Goal: Use online tool/utility: Utilize a website feature to perform a specific function

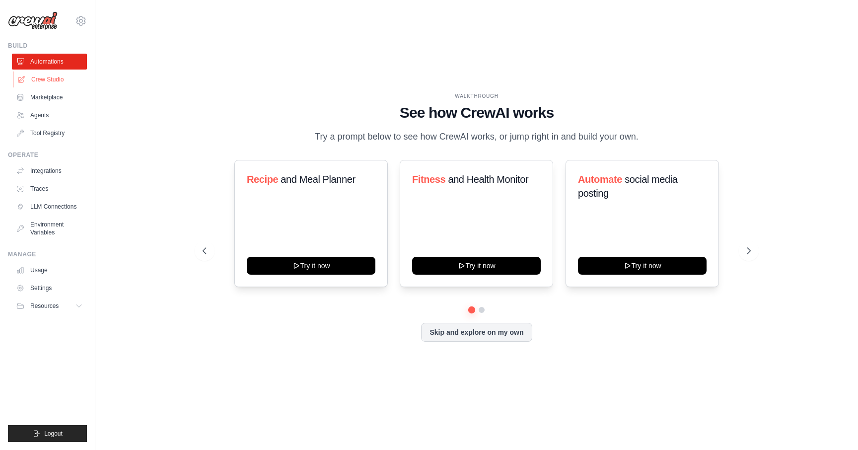
click at [65, 78] on link "Crew Studio" at bounding box center [50, 79] width 75 height 16
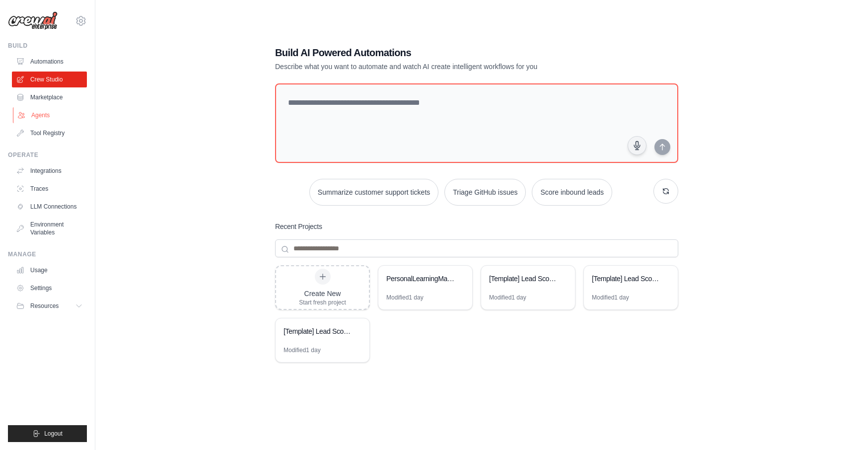
click at [36, 111] on link "Agents" at bounding box center [50, 115] width 75 height 16
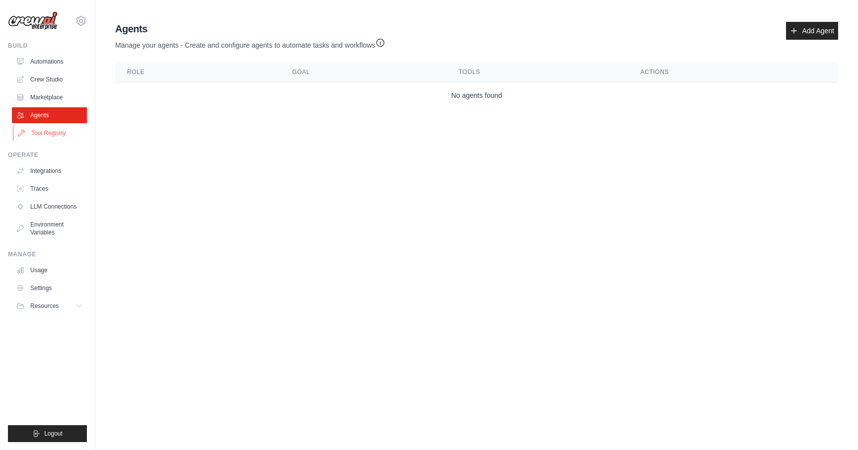
click at [33, 133] on link "Tool Registry" at bounding box center [50, 133] width 75 height 16
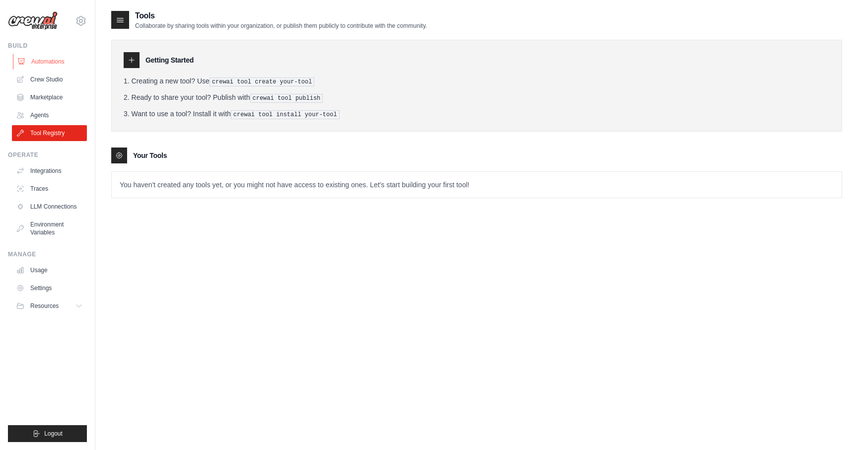
click at [48, 63] on link "Automations" at bounding box center [50, 62] width 75 height 16
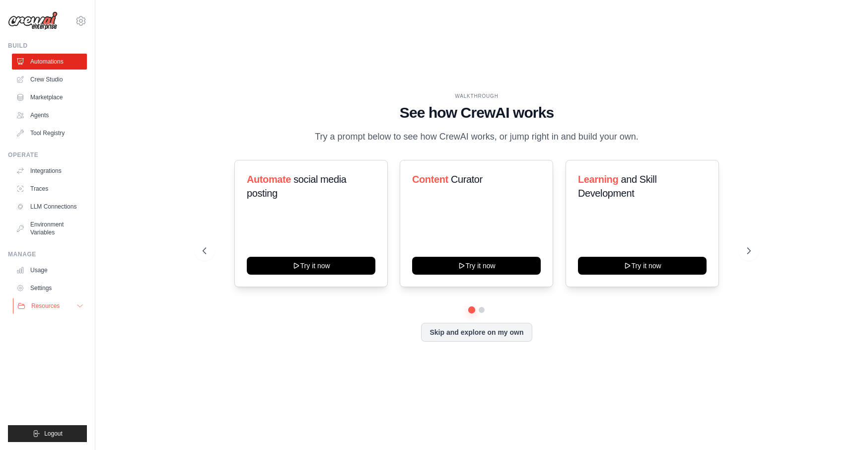
click at [66, 307] on button "Resources" at bounding box center [50, 306] width 75 height 16
click at [59, 306] on span "Resources" at bounding box center [45, 306] width 28 height 8
click at [40, 273] on link "Usage" at bounding box center [50, 270] width 75 height 16
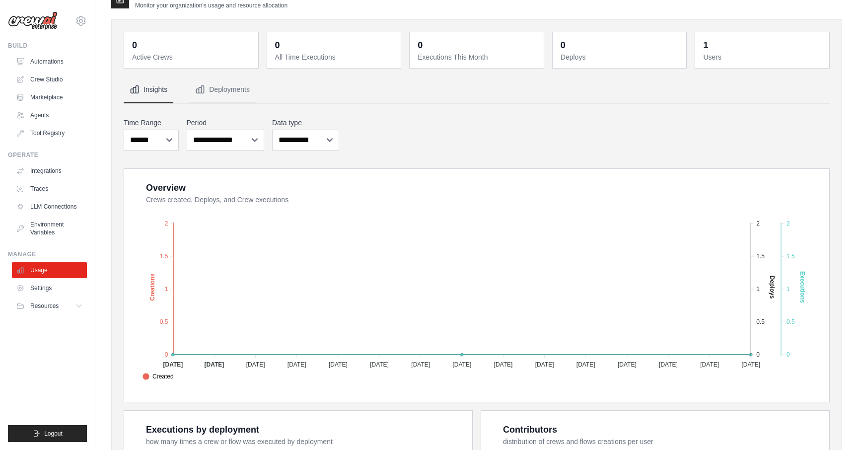
scroll to position [21, 0]
click at [240, 77] on button "Deployments" at bounding box center [222, 89] width 67 height 27
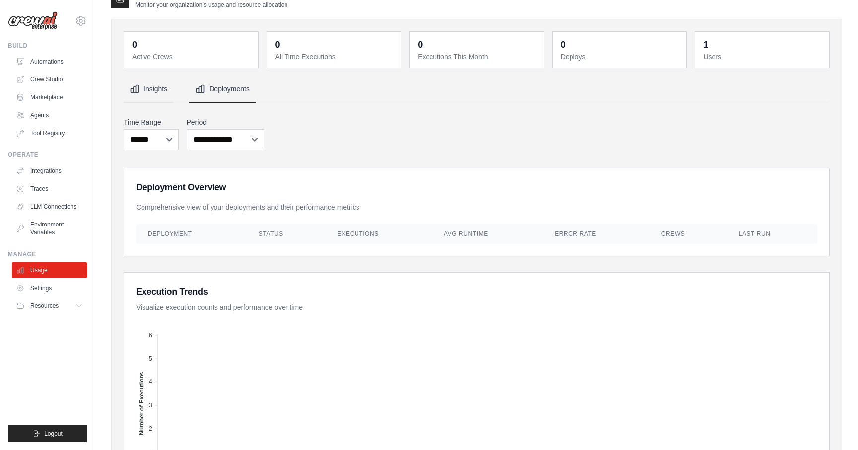
click at [156, 96] on button "Insights" at bounding box center [149, 89] width 50 height 27
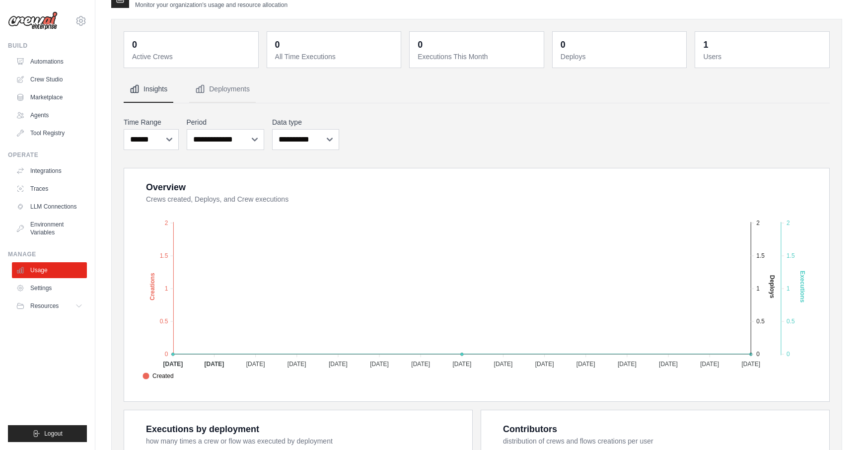
scroll to position [0, 0]
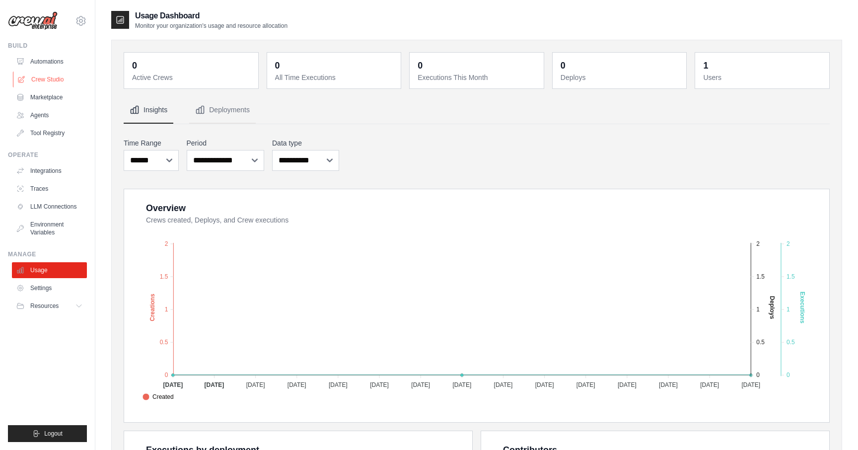
click at [44, 78] on link "Crew Studio" at bounding box center [50, 79] width 75 height 16
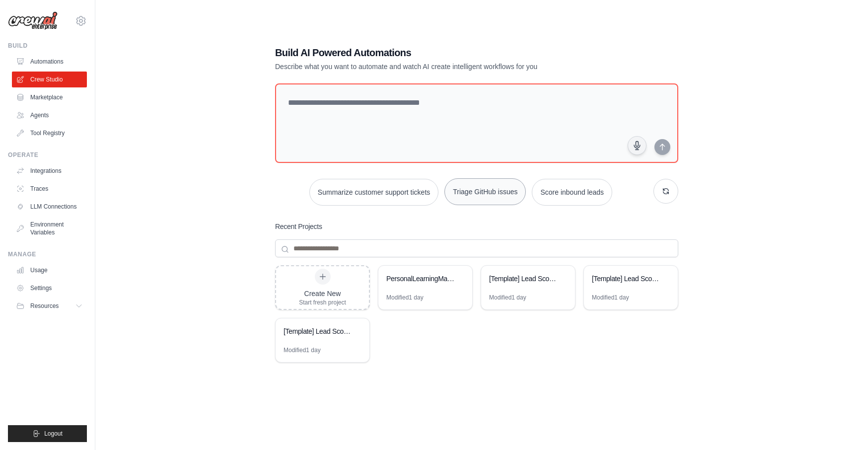
click at [495, 193] on button "Triage GitHub issues" at bounding box center [484, 191] width 81 height 27
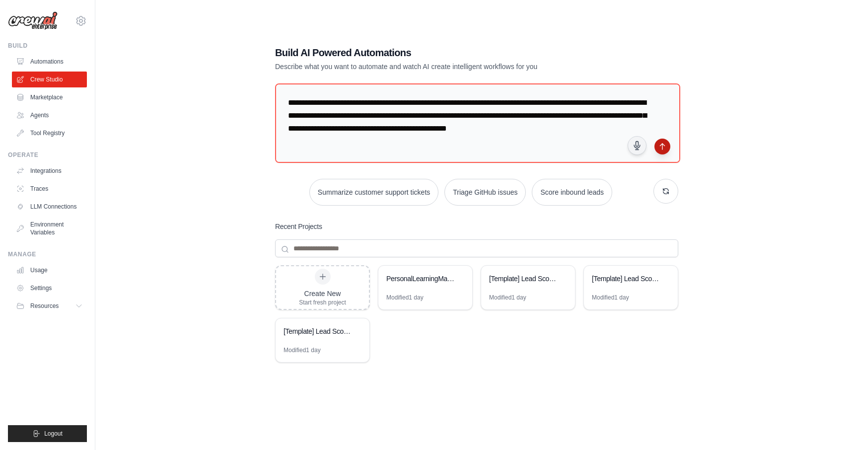
click at [665, 150] on button "submit" at bounding box center [662, 147] width 16 height 16
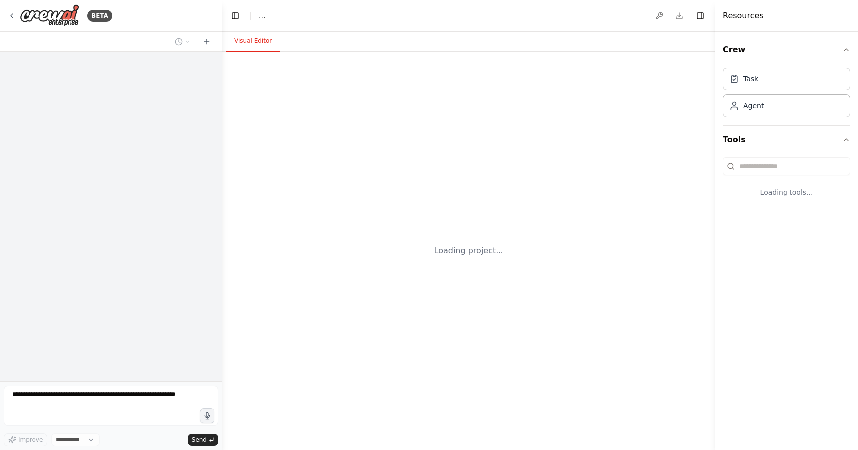
select select "****"
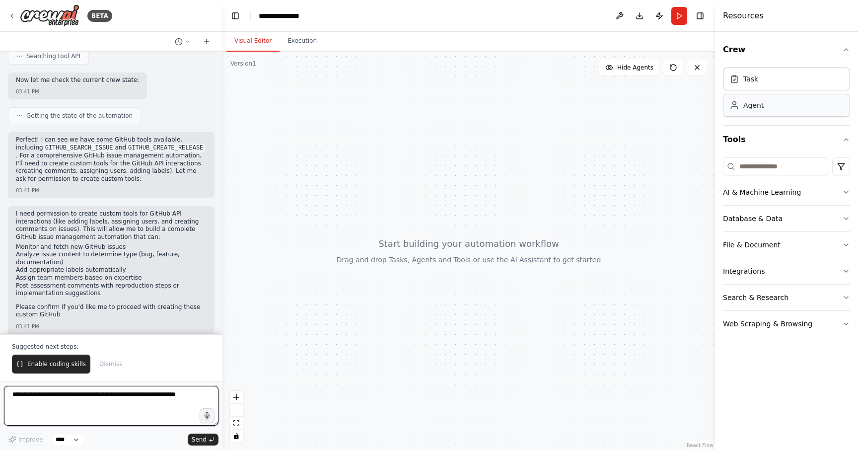
scroll to position [349, 0]
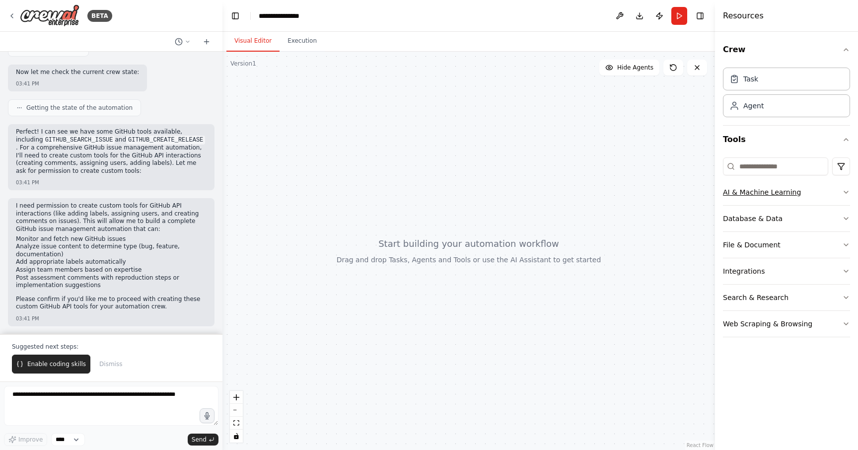
click at [844, 192] on icon "button" at bounding box center [846, 192] width 4 height 2
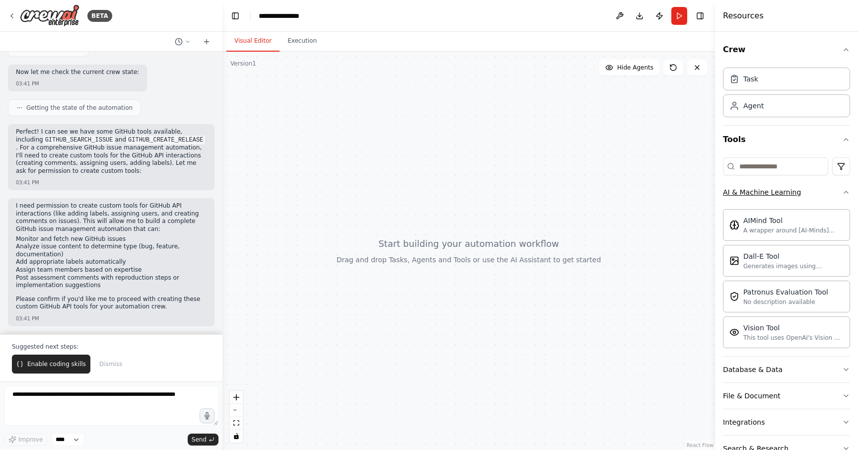
click at [845, 188] on icon "button" at bounding box center [846, 192] width 8 height 8
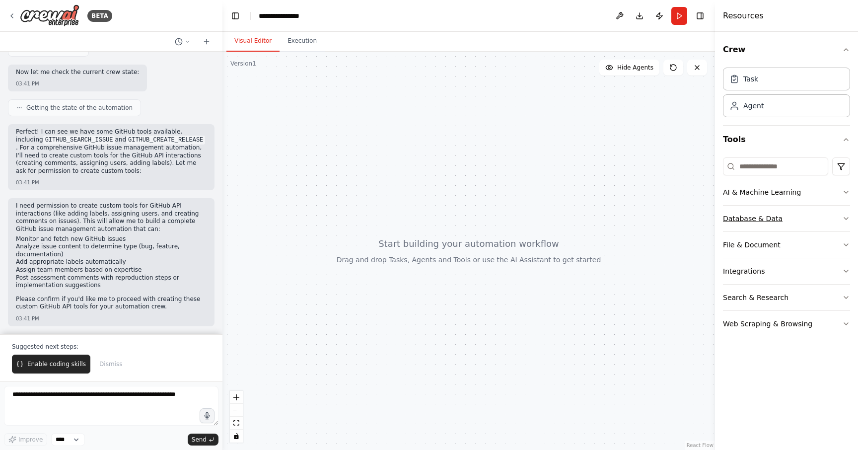
click at [844, 220] on icon "button" at bounding box center [846, 218] width 8 height 8
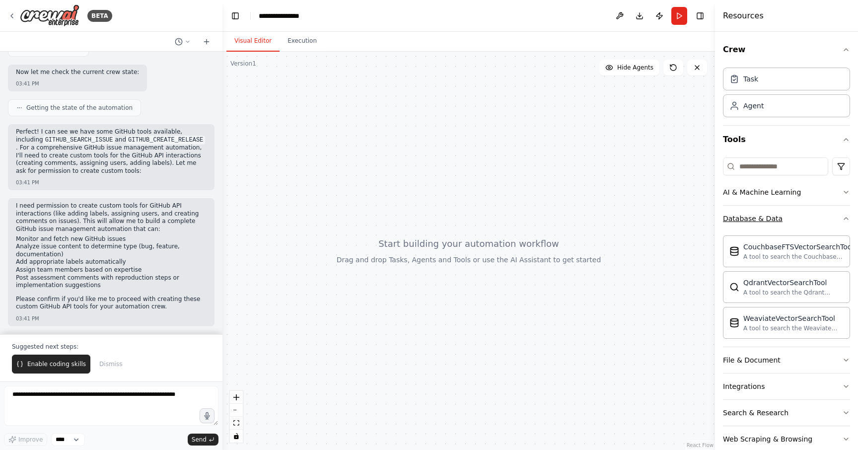
click at [844, 218] on icon "button" at bounding box center [846, 218] width 4 height 2
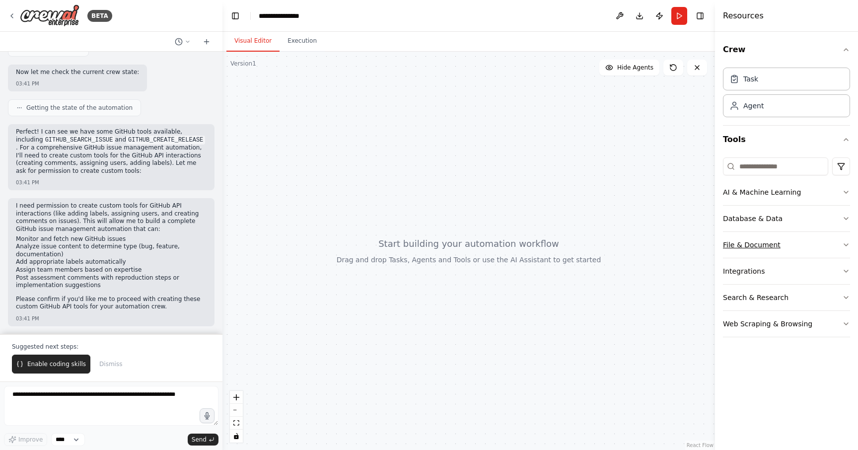
click at [844, 246] on icon "button" at bounding box center [846, 245] width 8 height 8
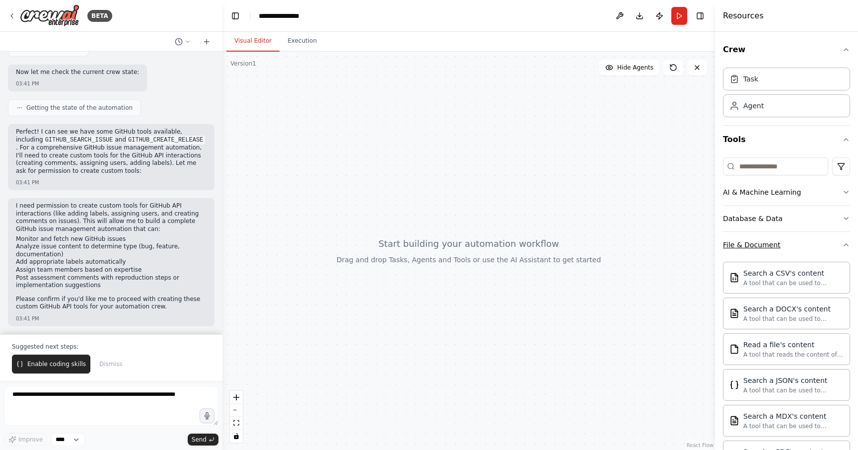
click at [846, 242] on icon "button" at bounding box center [846, 245] width 8 height 8
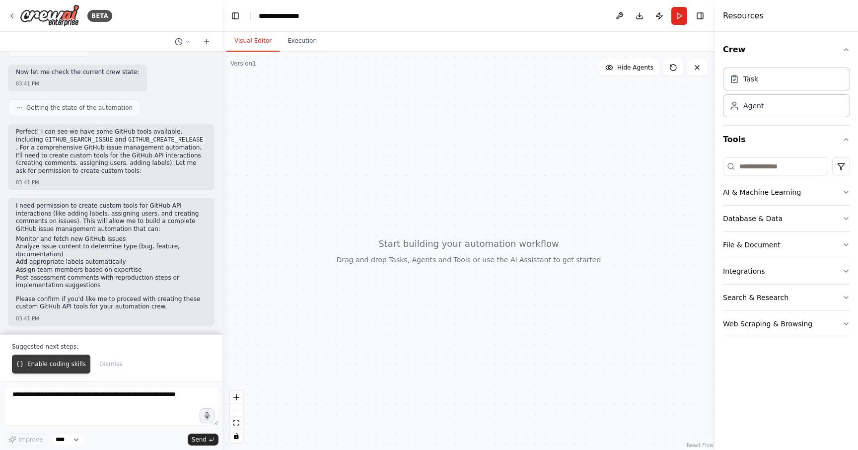
click at [64, 360] on span "Enable coding skills" at bounding box center [56, 364] width 59 height 8
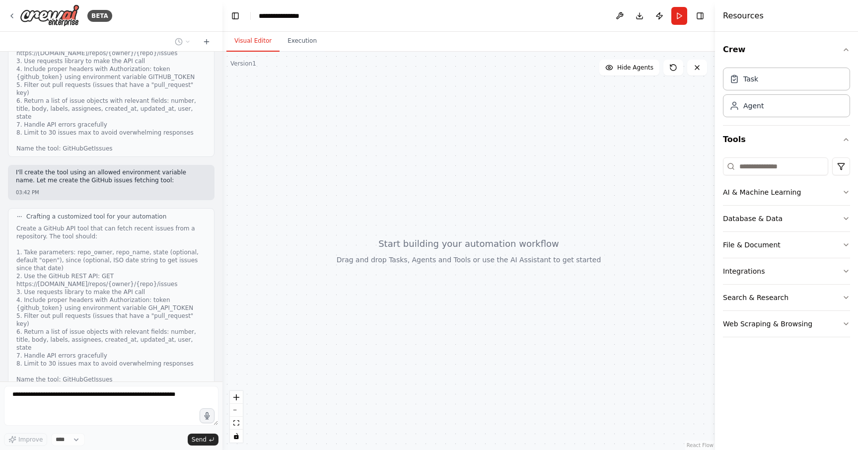
scroll to position [849, 0]
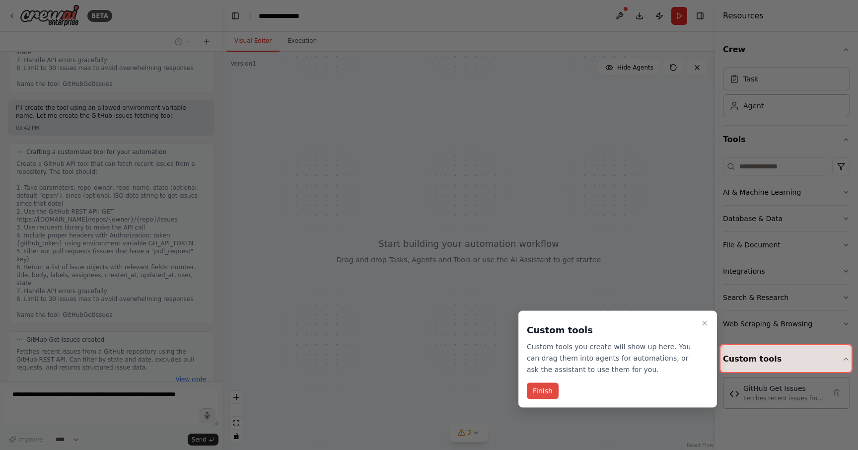
click at [547, 389] on button "Finish" at bounding box center [543, 391] width 32 height 16
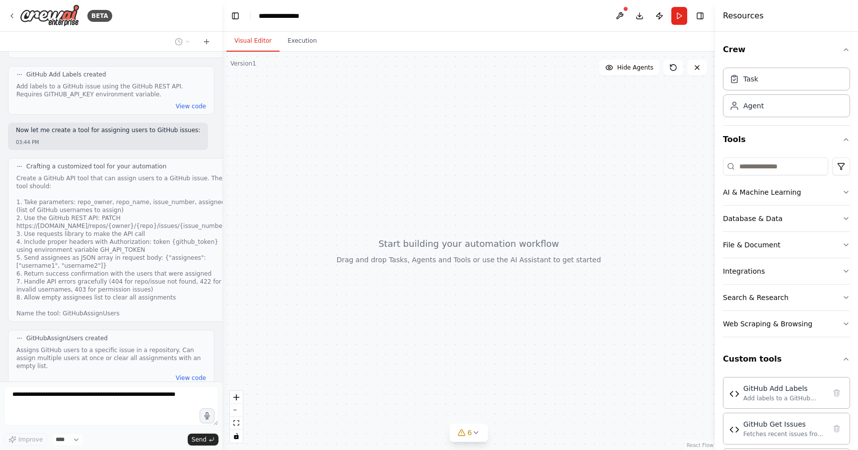
scroll to position [1575, 0]
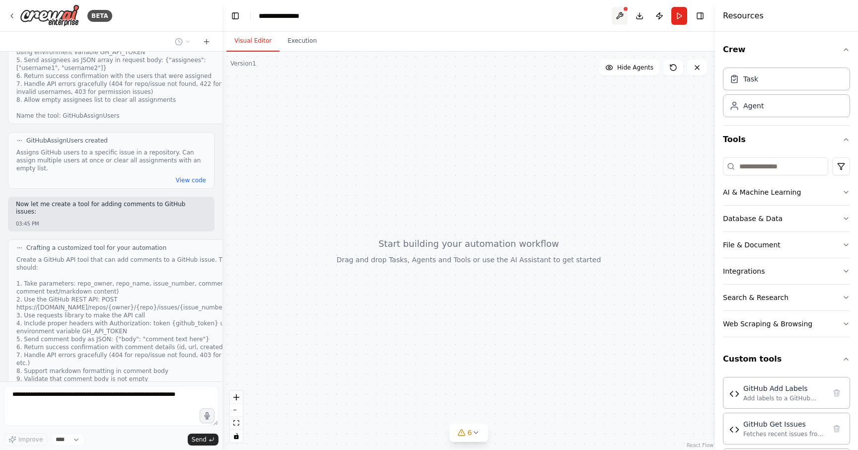
click at [618, 16] on button at bounding box center [620, 16] width 16 height 18
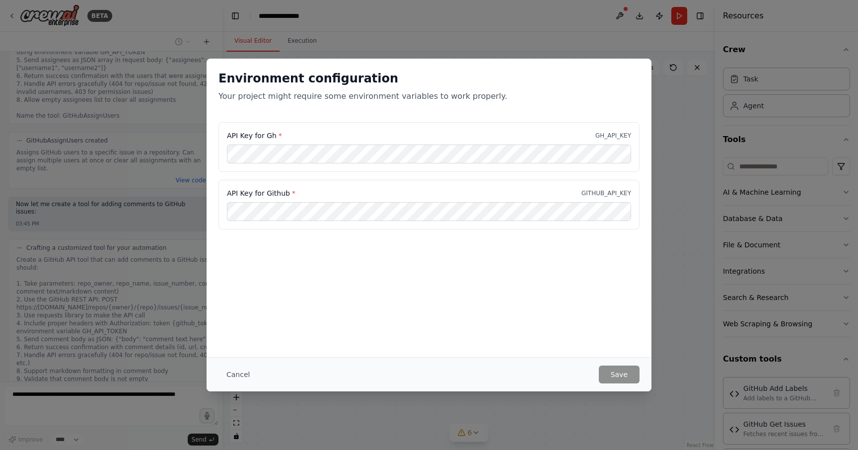
click at [241, 390] on div "Cancel Save" at bounding box center [429, 374] width 445 height 34
click at [238, 374] on button "Cancel" at bounding box center [237, 374] width 39 height 18
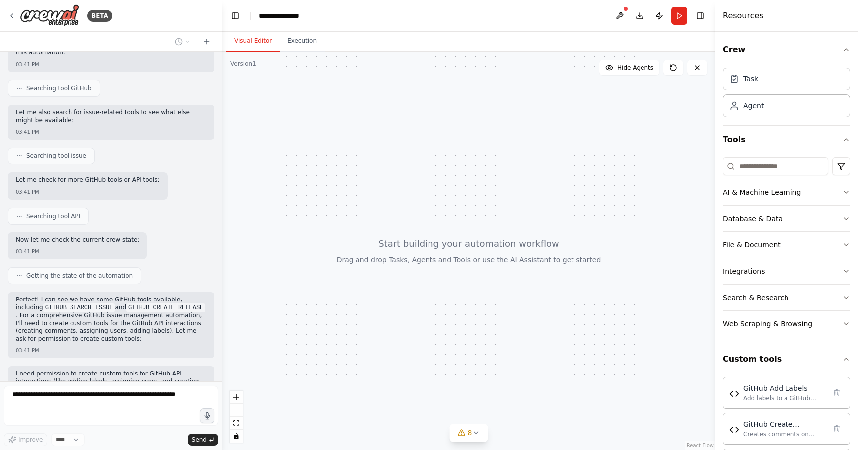
scroll to position [0, 0]
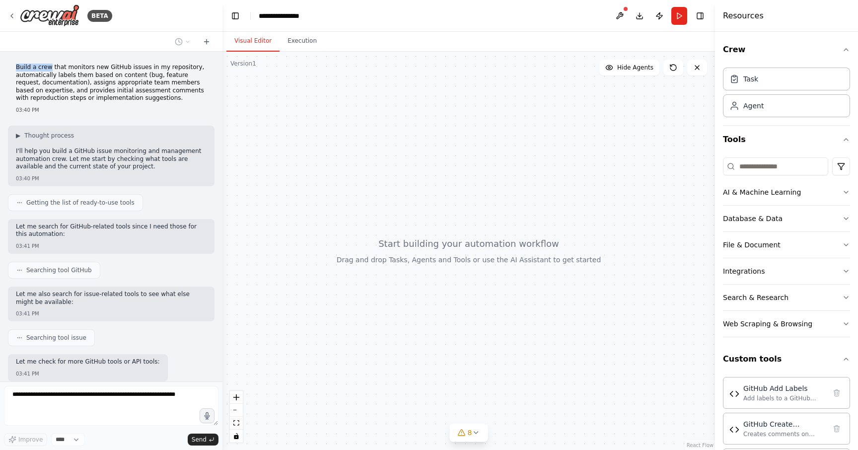
drag, startPoint x: 15, startPoint y: 67, endPoint x: 48, endPoint y: 67, distance: 33.3
click at [48, 67] on div "Build a crew that monitors new GitHub issues in my repository, automatically la…" at bounding box center [111, 89] width 207 height 58
click at [42, 68] on p "Build a crew that monitors new GitHub issues in my repository, automatically la…" at bounding box center [111, 83] width 191 height 39
click at [74, 69] on p "Build a crew that monitors new GitHub issues in my repository, automatically la…" at bounding box center [111, 83] width 191 height 39
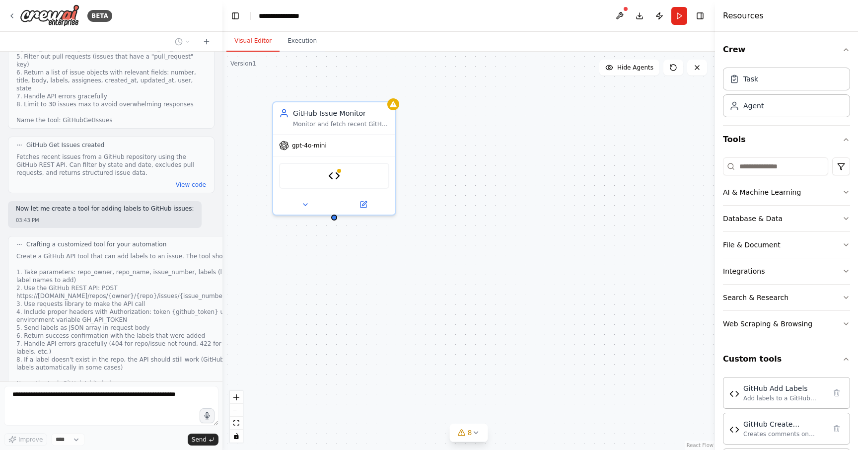
scroll to position [632, 0]
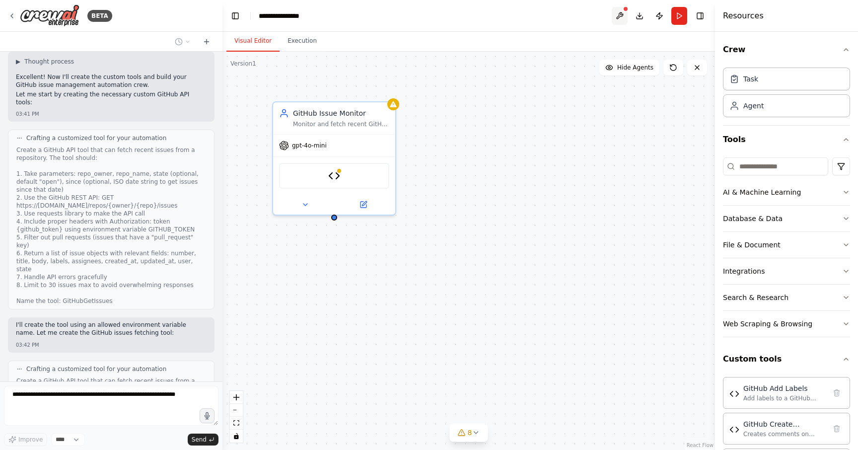
click at [620, 19] on button at bounding box center [620, 16] width 16 height 18
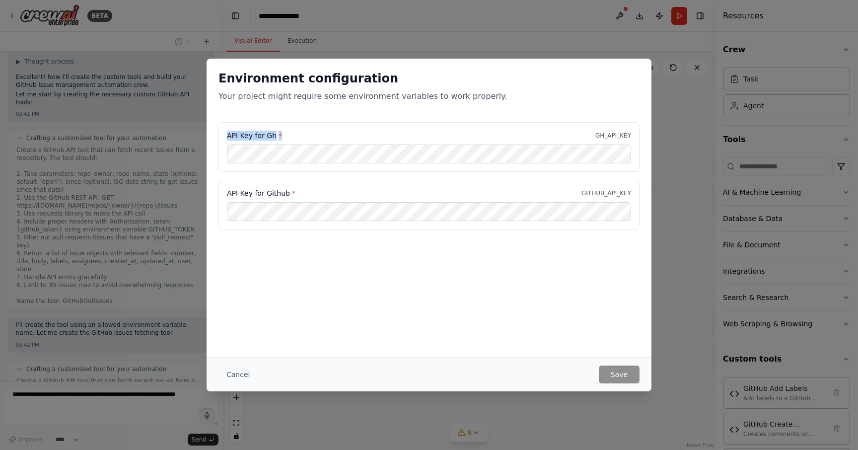
drag, startPoint x: 231, startPoint y: 134, endPoint x: 284, endPoint y: 134, distance: 53.6
click at [284, 134] on div "API Key for Gh * GH_API_KEY" at bounding box center [429, 136] width 404 height 10
drag, startPoint x: 227, startPoint y: 193, endPoint x: 281, endPoint y: 193, distance: 54.1
click at [281, 193] on label "API Key for Github *" at bounding box center [261, 193] width 69 height 10
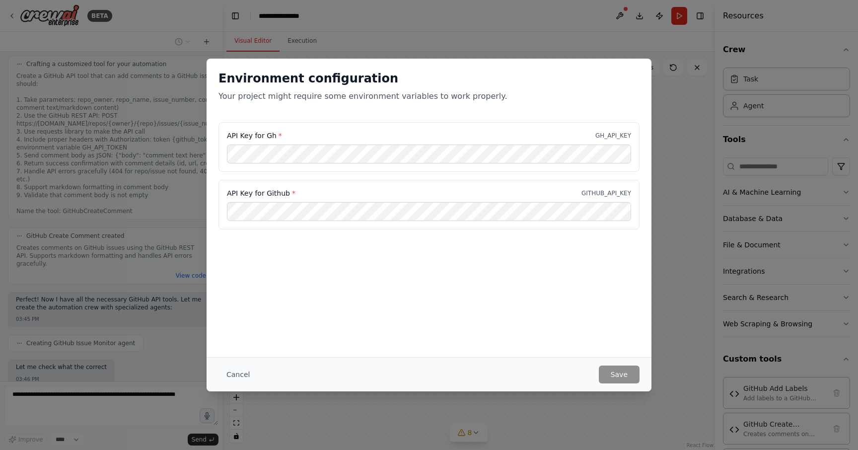
scroll to position [1766, 0]
click at [560, 41] on div "Environment configuration Your project might require some environment variables…" at bounding box center [429, 225] width 858 height 450
click at [229, 376] on button "Cancel" at bounding box center [237, 374] width 39 height 18
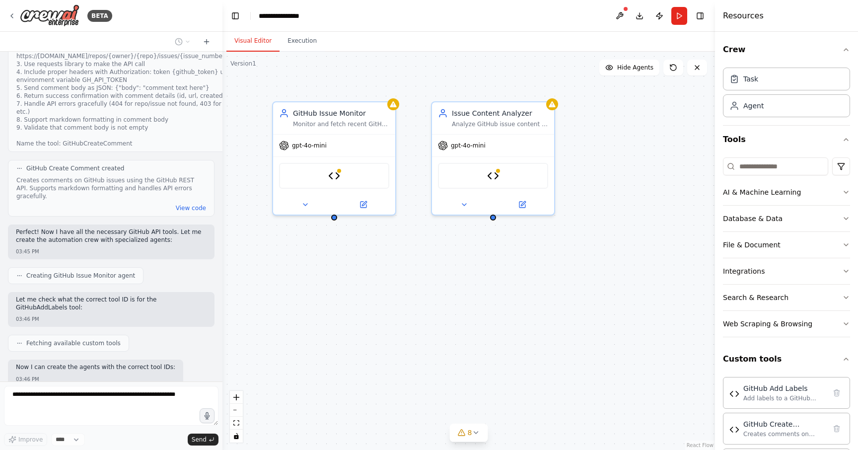
scroll to position [1851, 0]
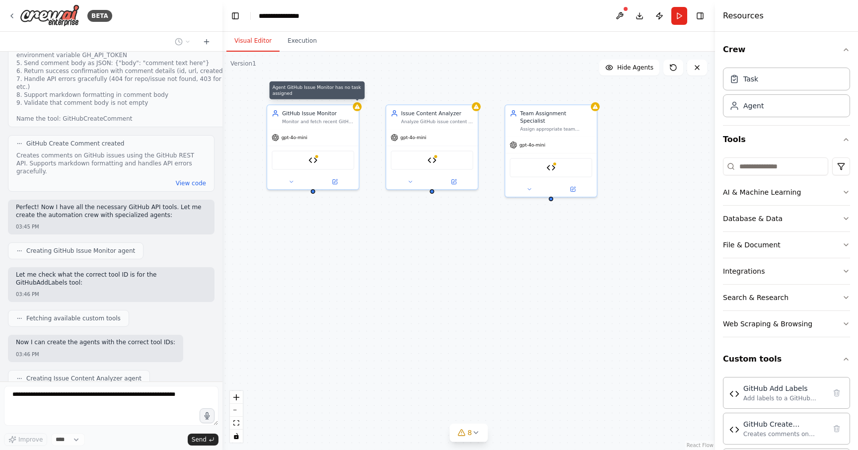
drag, startPoint x: 608, startPoint y: 295, endPoint x: 516, endPoint y: 263, distance: 97.3
click at [516, 263] on div "Agent GitHub Issue Monitor has no task assigned GitHub Issue Monitor Monitor an…" at bounding box center [468, 251] width 492 height 398
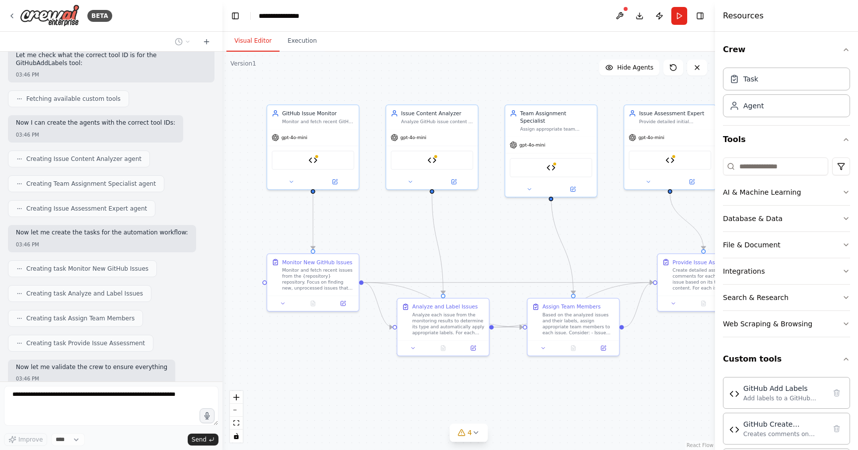
scroll to position [2078, 0]
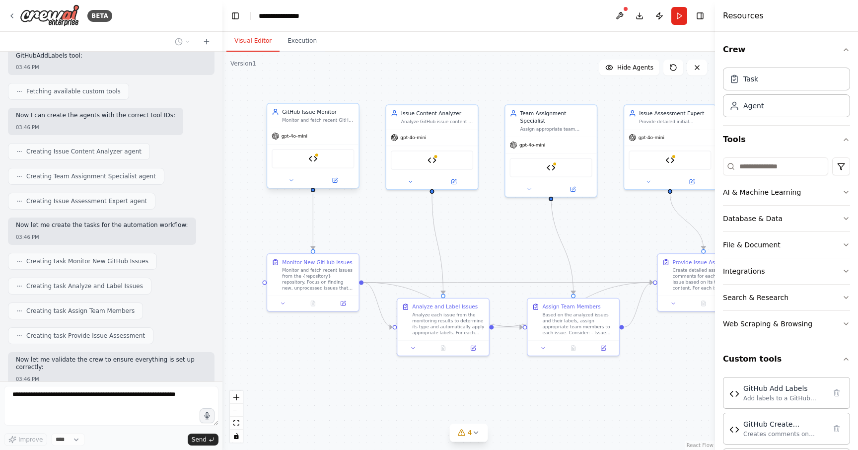
click at [332, 117] on div "Monitor and fetch recent GitHub issues from {repository} repository, filtering …" at bounding box center [318, 120] width 72 height 6
click at [450, 122] on div "Analyze GitHub issue content to automatically categorize issues as bug reports,…" at bounding box center [437, 120] width 72 height 6
click at [336, 161] on div "GitHub Get Issues" at bounding box center [313, 158] width 82 height 19
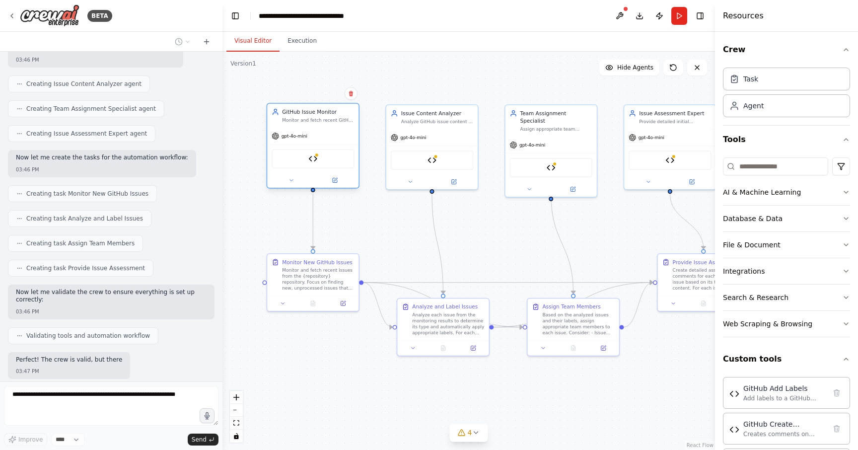
click at [305, 157] on div "GitHub Get Issues" at bounding box center [313, 158] width 82 height 19
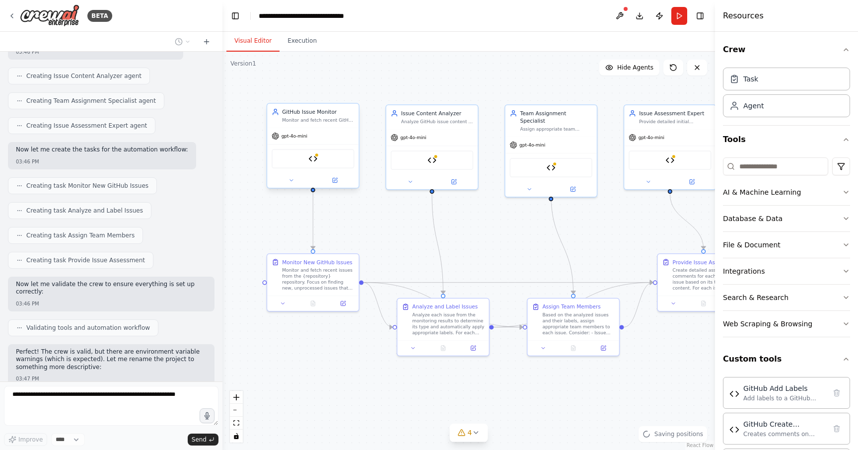
click at [305, 157] on div "GitHub Get Issues" at bounding box center [313, 158] width 82 height 19
click at [324, 122] on div "Monitor and fetch recent GitHub issues from {repository} repository, filtering …" at bounding box center [318, 120] width 72 height 6
click at [314, 162] on img at bounding box center [312, 158] width 9 height 9
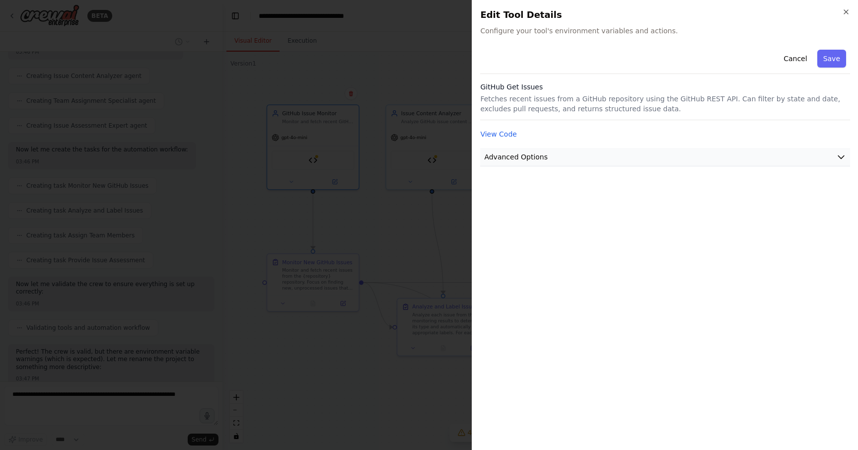
click at [602, 155] on button "Advanced Options" at bounding box center [665, 157] width 370 height 18
click at [620, 126] on div "Cancel Save GitHub Get Issues Fetches recent issues from a GitHub repository us…" at bounding box center [665, 143] width 370 height 195
click at [503, 134] on button "View Code" at bounding box center [498, 134] width 37 height 10
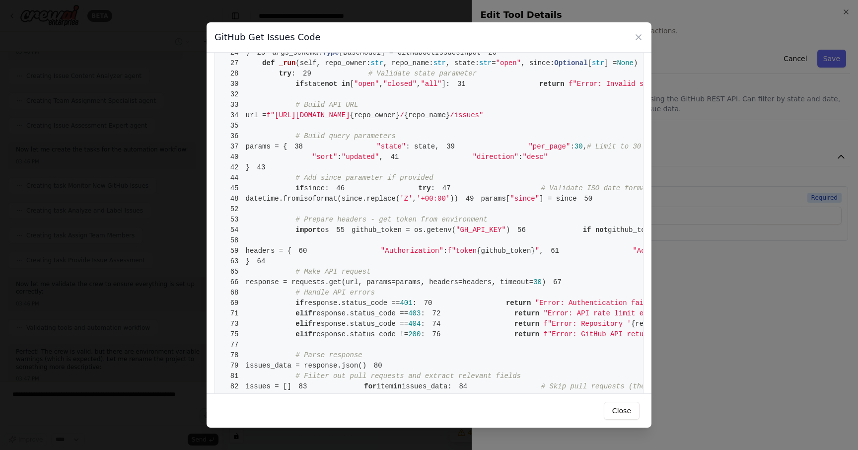
scroll to position [0, 0]
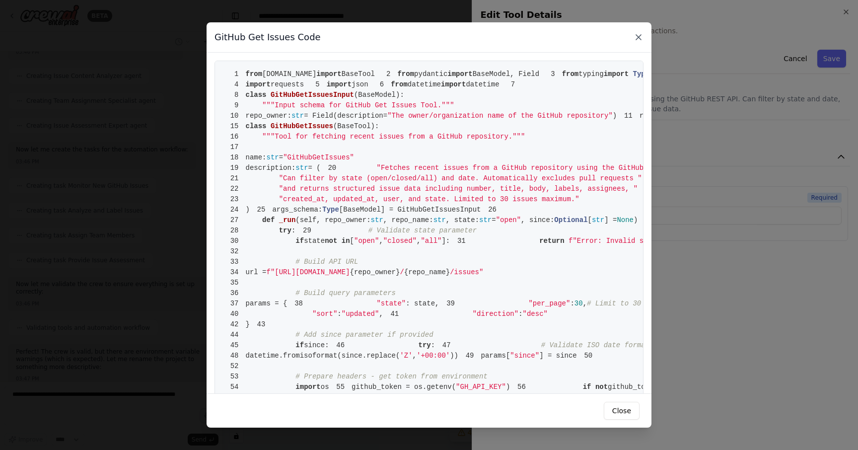
click at [643, 35] on icon at bounding box center [638, 37] width 10 height 10
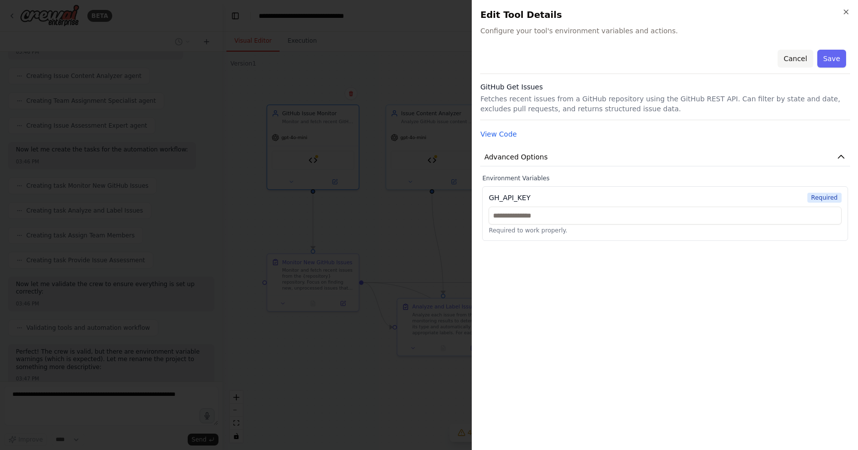
click at [796, 55] on button "Cancel" at bounding box center [794, 59] width 35 height 18
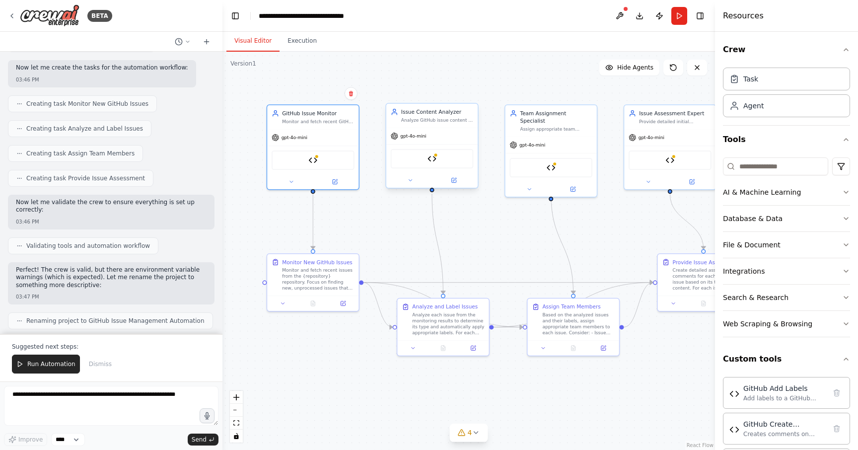
click at [428, 131] on div "gpt-4o-mini" at bounding box center [431, 136] width 91 height 16
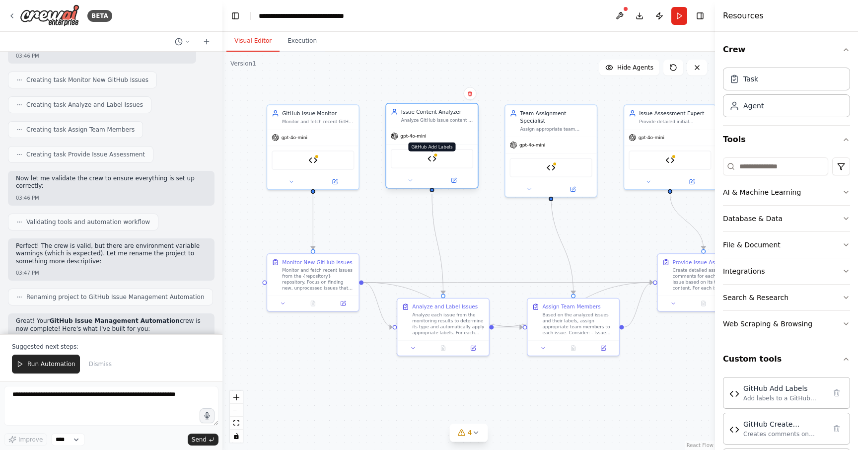
click at [431, 162] on img at bounding box center [431, 158] width 9 height 9
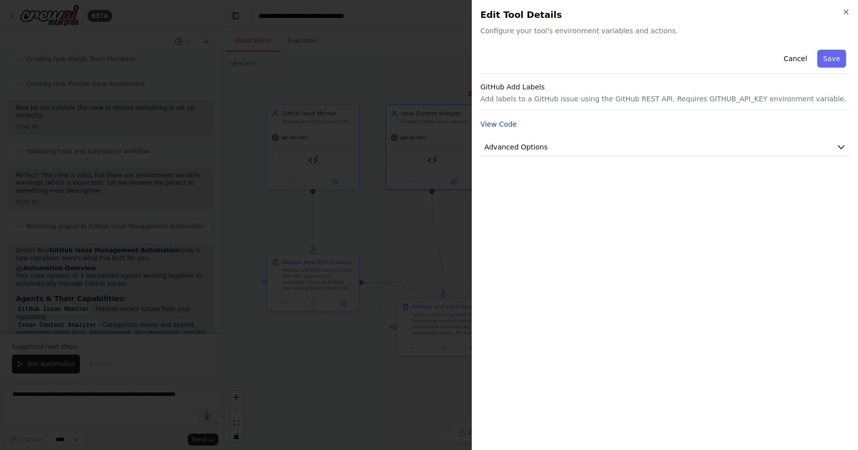
click at [497, 127] on button "View Code" at bounding box center [498, 124] width 37 height 10
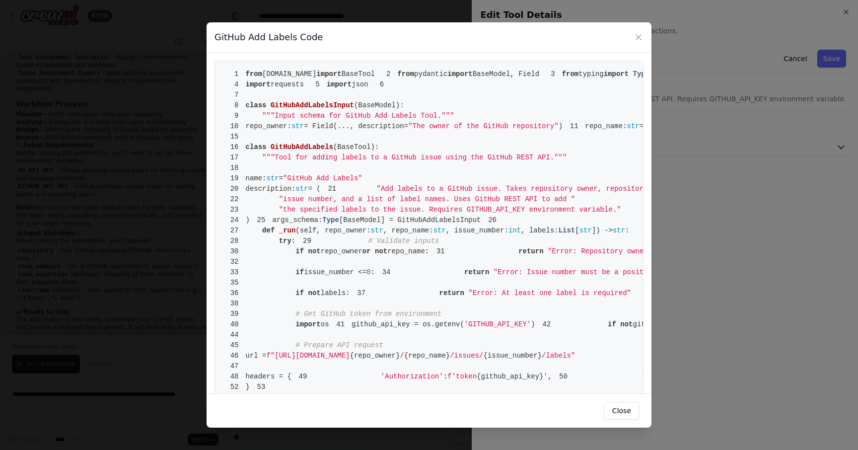
scroll to position [2628, 0]
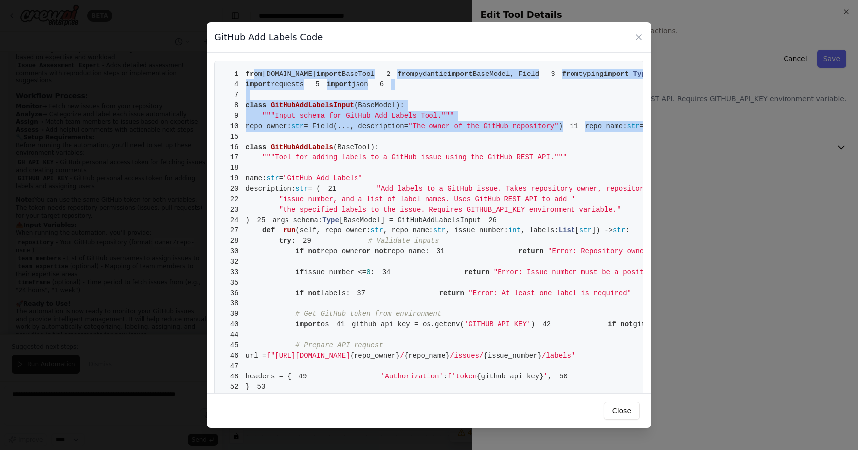
drag, startPoint x: 255, startPoint y: 74, endPoint x: 372, endPoint y: 182, distance: 159.5
click at [639, 130] on span "= Field(..., description=" at bounding box center [691, 126] width 104 height 8
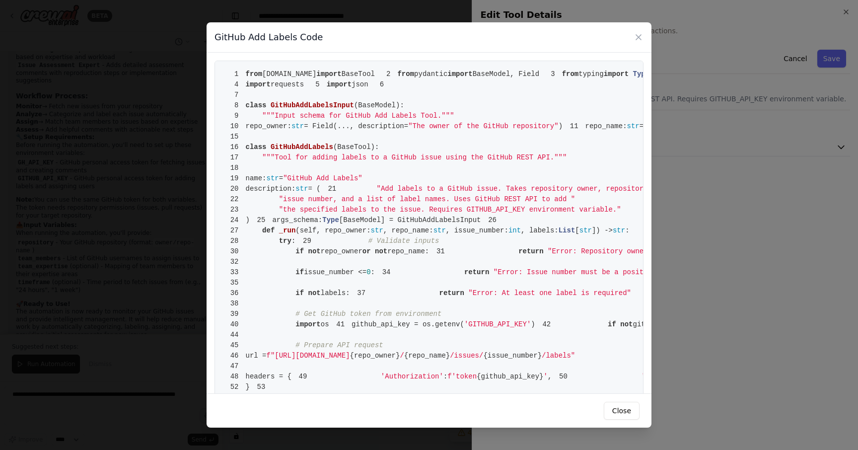
drag, startPoint x: 245, startPoint y: 75, endPoint x: 340, endPoint y: 174, distance: 137.3
click at [340, 174] on pre "1 from crewai.tools import BaseTool 2 from pydantic import BaseModel, Field 3 f…" at bounding box center [428, 361] width 429 height 601
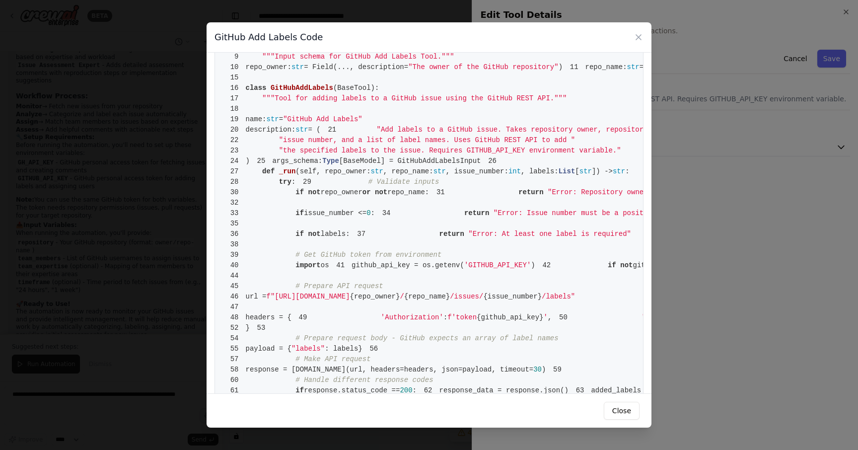
scroll to position [62, 0]
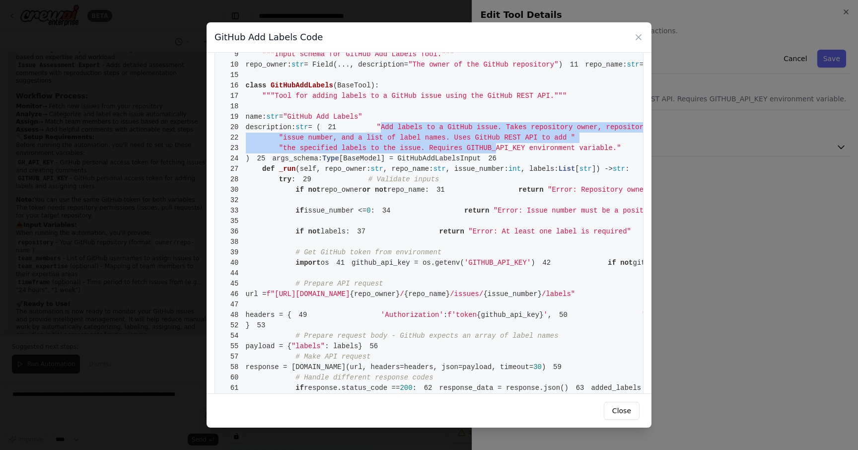
drag, startPoint x: 283, startPoint y: 218, endPoint x: 498, endPoint y: 240, distance: 215.6
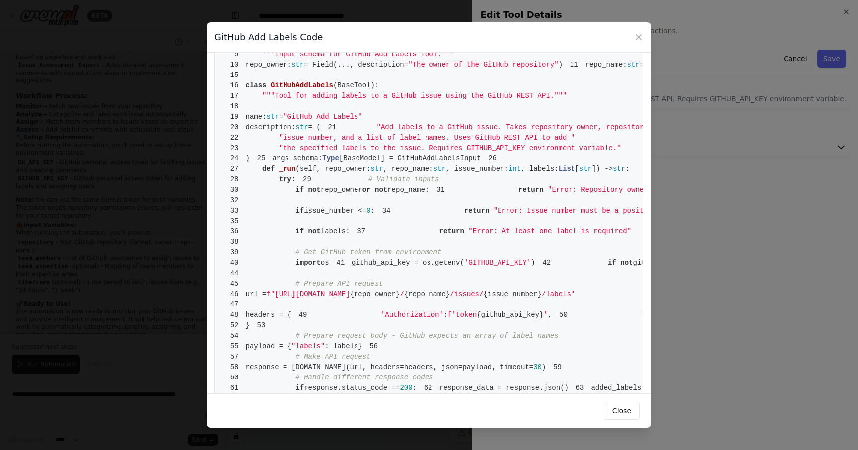
click at [429, 143] on pre "1 from crewai.tools import BaseTool 2 from pydantic import BaseModel, Field 3 f…" at bounding box center [428, 299] width 429 height 601
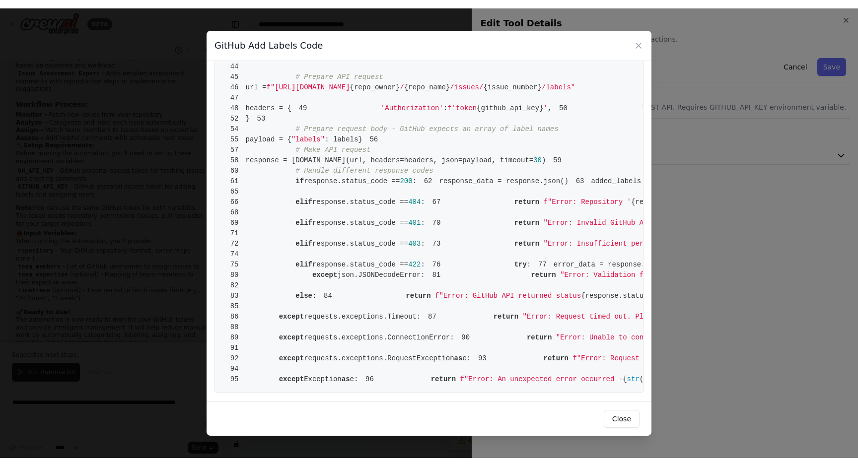
scroll to position [693, 0]
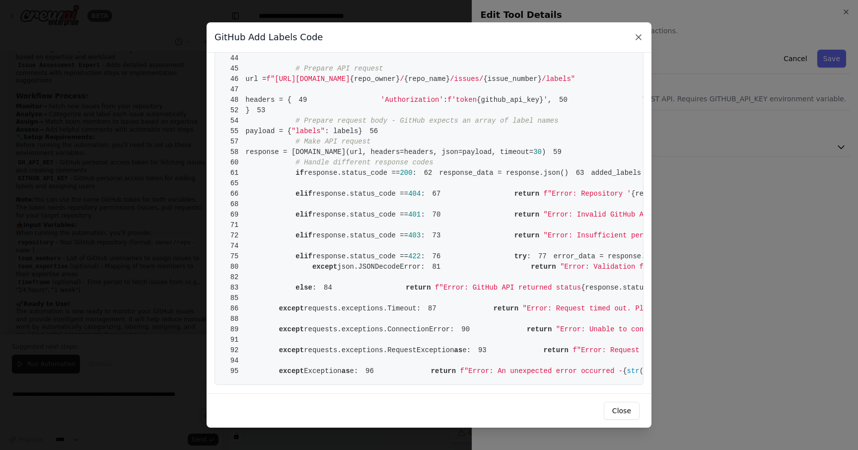
click at [639, 36] on icon at bounding box center [638, 37] width 5 height 5
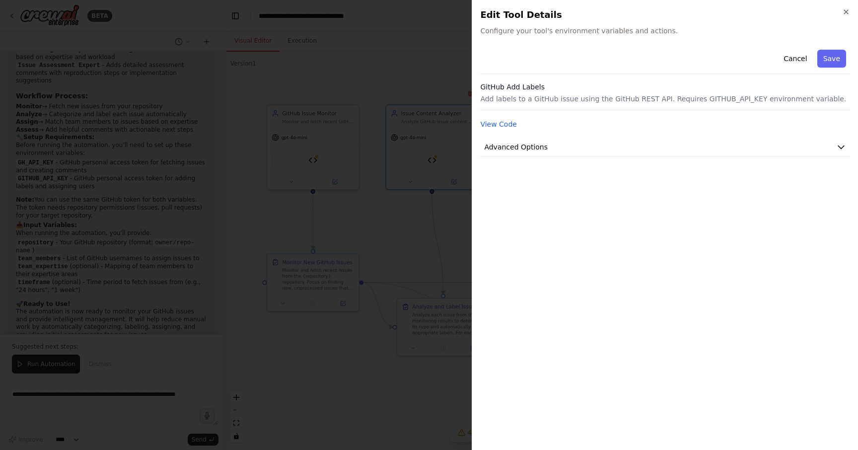
click at [850, 10] on div "Close Edit Tool Details Configure your tool's environment variables and actions…" at bounding box center [665, 225] width 386 height 450
click at [844, 11] on icon "button" at bounding box center [846, 12] width 8 height 8
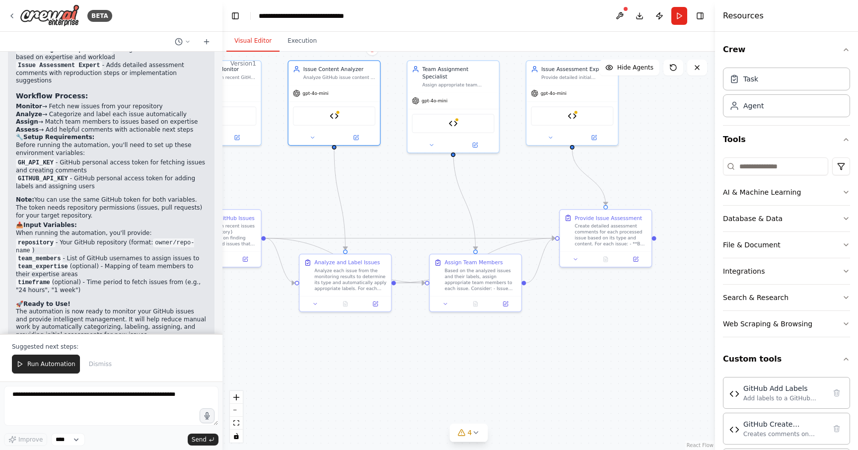
drag, startPoint x: 605, startPoint y: 242, endPoint x: 508, endPoint y: 198, distance: 106.6
click at [508, 198] on div ".deletable-edge-delete-btn { width: 20px; height: 20px; border: 0px solid #ffff…" at bounding box center [468, 251] width 492 height 398
drag, startPoint x: 498, startPoint y: 290, endPoint x: 497, endPoint y: 364, distance: 74.5
click at [497, 364] on div "Assign Team Members Based on the analyzed issues and their labels, assign appro…" at bounding box center [474, 348] width 91 height 42
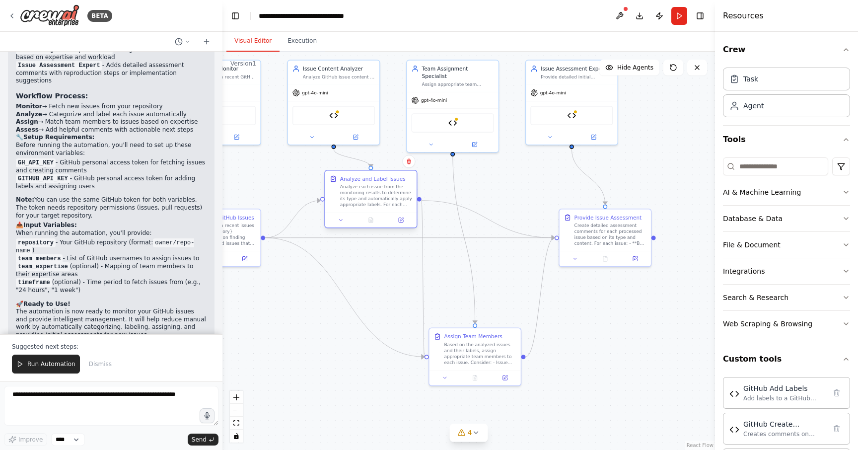
drag, startPoint x: 333, startPoint y: 284, endPoint x: 356, endPoint y: 201, distance: 86.7
click at [356, 201] on div "Analyze each issue from the monitoring results to determine its type and automa…" at bounding box center [376, 196] width 72 height 24
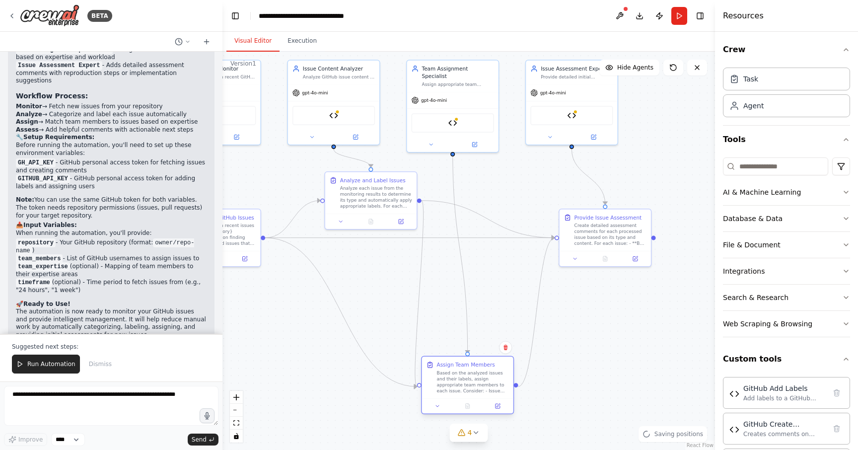
drag, startPoint x: 488, startPoint y: 347, endPoint x: 483, endPoint y: 381, distance: 35.1
click at [483, 383] on div "Based on the analyzed issues and their labels, assign appropriate team members …" at bounding box center [472, 382] width 72 height 24
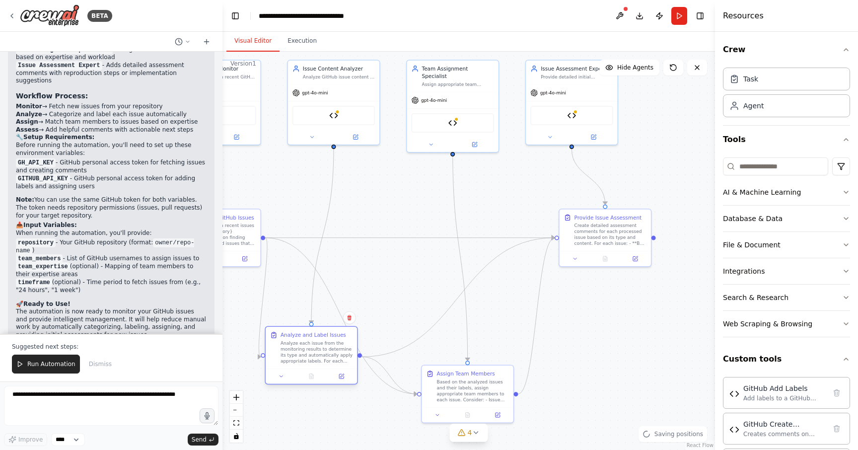
drag, startPoint x: 390, startPoint y: 224, endPoint x: 327, endPoint y: 383, distance: 170.9
click at [327, 383] on div at bounding box center [311, 375] width 91 height 15
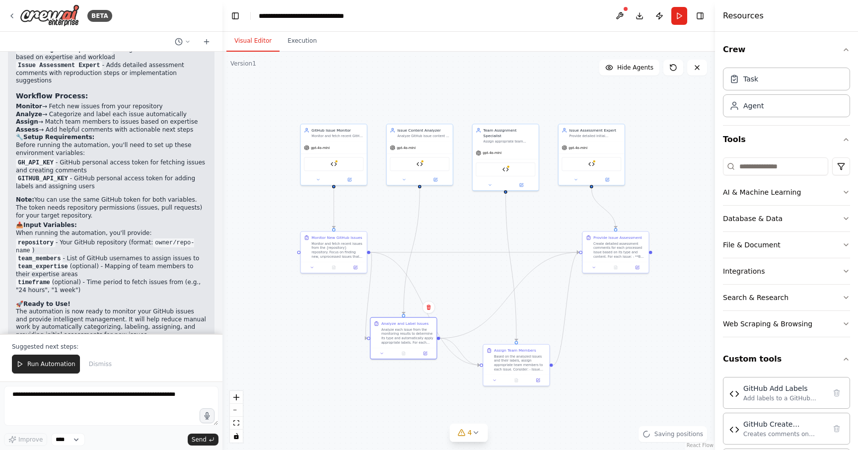
drag, startPoint x: 571, startPoint y: 347, endPoint x: 640, endPoint y: 344, distance: 68.6
click at [640, 344] on div ".deletable-edge-delete-btn { width: 20px; height: 20px; border: 0px solid #ffff…" at bounding box center [468, 251] width 492 height 398
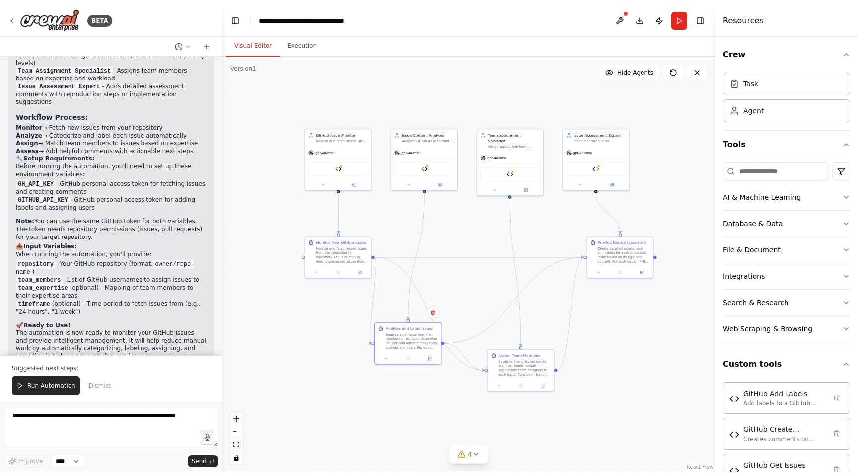
scroll to position [2602, 0]
